Goal: Task Accomplishment & Management: Use online tool/utility

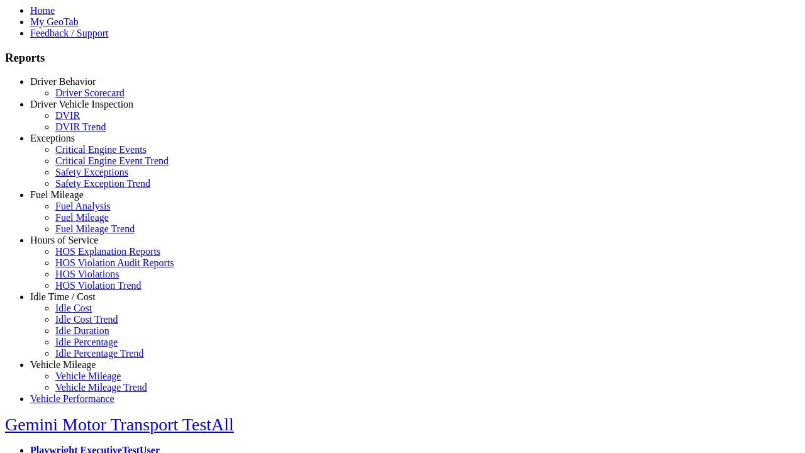
click at [72, 302] on link "Idle Time / Cost" at bounding box center [62, 296] width 65 height 11
click at [82, 313] on link "Idle Cost" at bounding box center [73, 307] width 36 height 11
select select
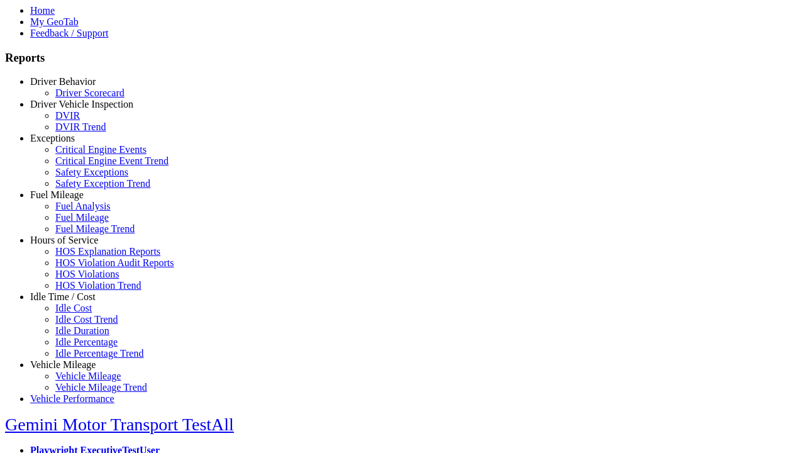
select select
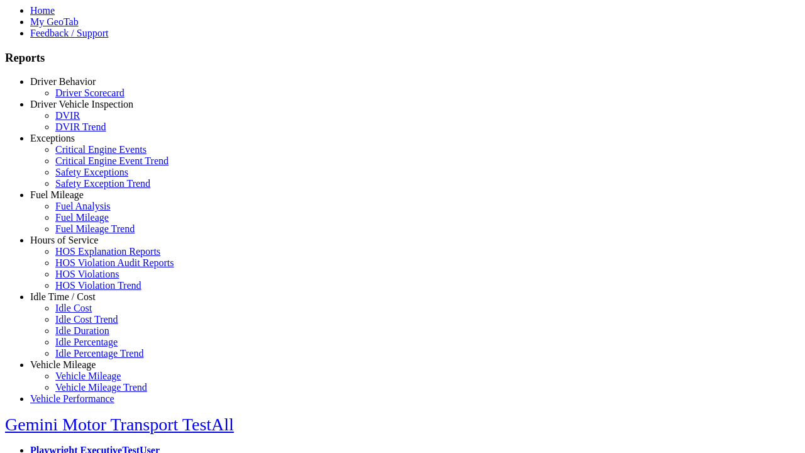
select select
type input "*********"
